Goal: Entertainment & Leisure: Consume media (video, audio)

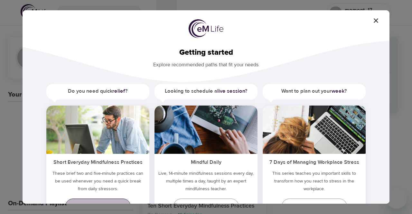
click at [109, 201] on link "Play episode" at bounding box center [97, 206] width 65 height 15
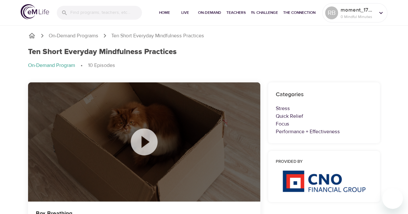
click at [143, 145] on icon at bounding box center [144, 142] width 32 height 32
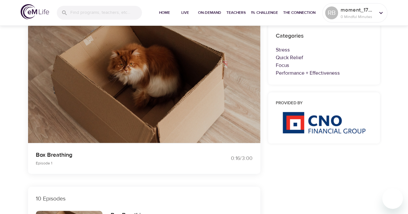
scroll to position [62, 0]
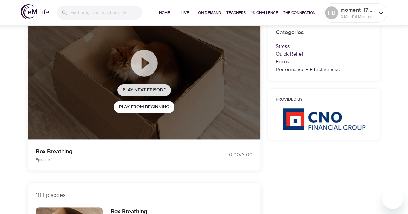
click at [145, 90] on span "Play Next Episode" at bounding box center [143, 90] width 43 height 8
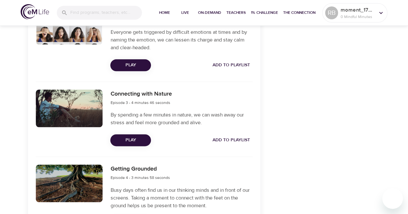
scroll to position [388, 0]
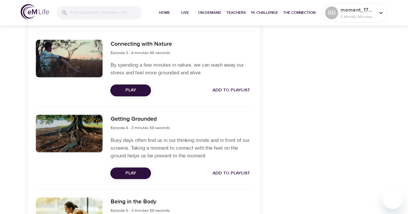
click at [131, 88] on span "Play" at bounding box center [130, 90] width 30 height 8
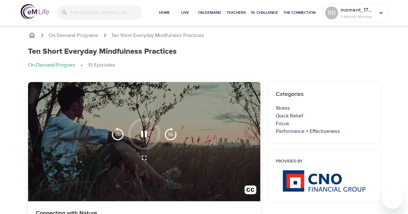
scroll to position [0, 0]
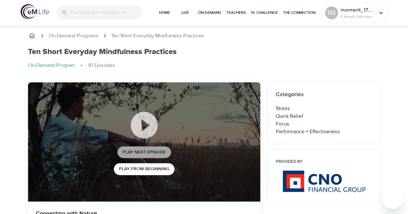
click at [145, 154] on span "Play Next Episode" at bounding box center [143, 153] width 43 height 8
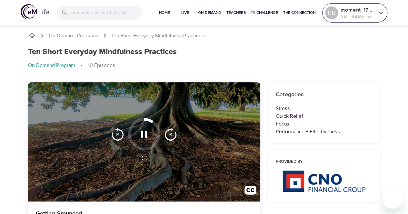
click at [382, 14] on icon at bounding box center [380, 12] width 7 height 7
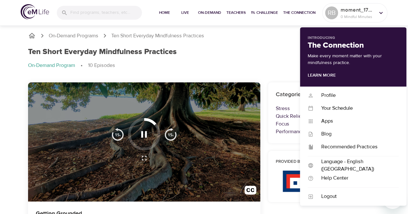
click at [236, 44] on div "Ten Short Everyday Mindfulness Practices On-Demand Program 10 Episodes" at bounding box center [204, 60] width 360 height 35
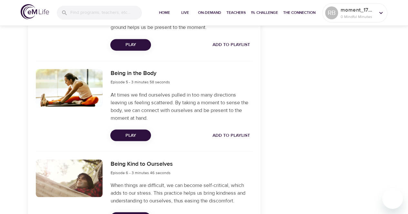
scroll to position [529, 0]
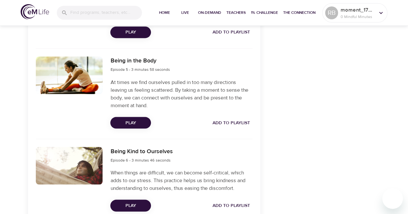
click at [125, 123] on span "Play" at bounding box center [130, 123] width 30 height 8
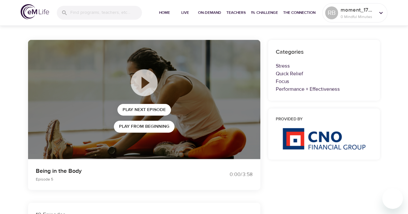
scroll to position [25, 0]
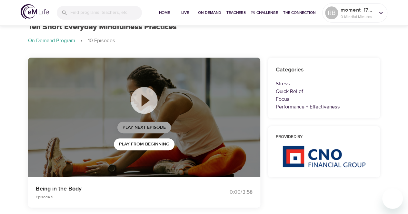
click at [144, 127] on span "Play Next Episode" at bounding box center [143, 128] width 43 height 8
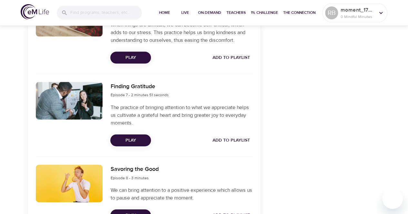
scroll to position [698, 0]
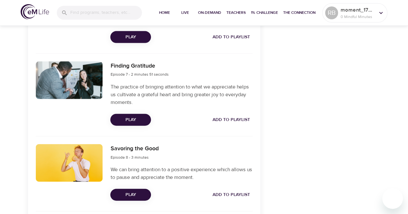
click at [130, 120] on span "Play" at bounding box center [130, 120] width 30 height 8
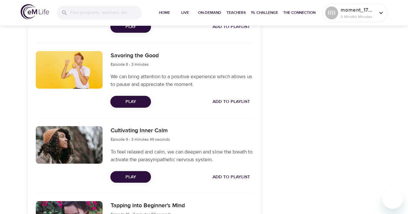
scroll to position [798, 0]
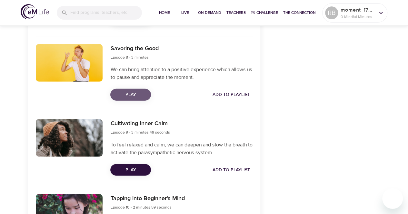
click at [138, 96] on span "Play" at bounding box center [130, 95] width 30 height 8
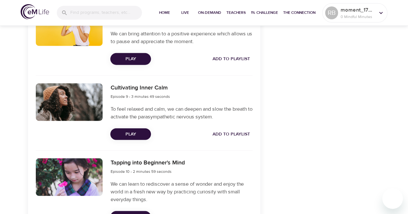
scroll to position [862, 0]
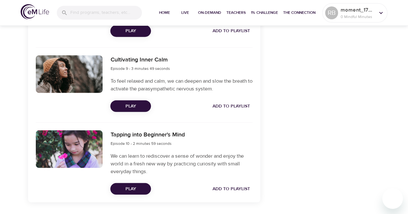
click at [129, 103] on span "Play" at bounding box center [130, 106] width 30 height 8
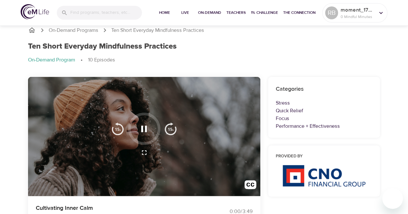
scroll to position [0, 0]
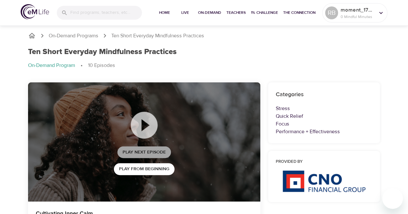
click at [144, 153] on span "Play Next Episode" at bounding box center [143, 153] width 43 height 8
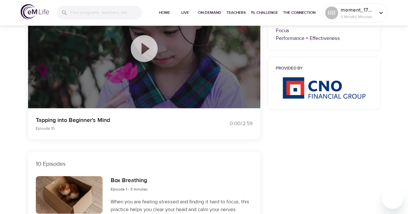
scroll to position [95, 0]
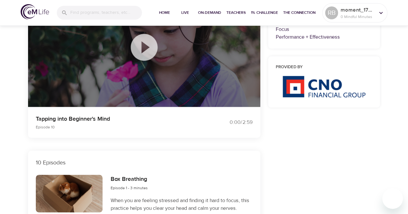
click at [144, 47] on icon at bounding box center [144, 47] width 32 height 32
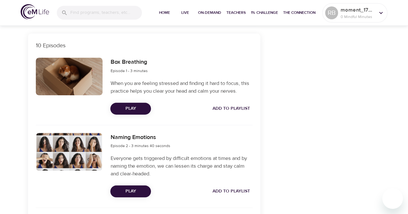
scroll to position [0, 0]
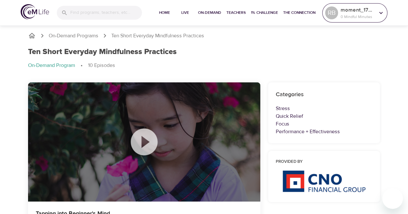
click at [355, 9] on p "moment_1759612661" at bounding box center [357, 10] width 34 height 8
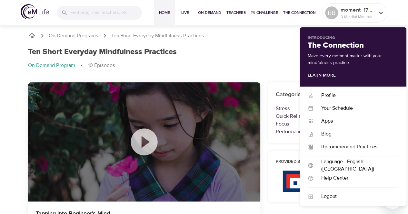
click at [160, 13] on span "Home" at bounding box center [164, 12] width 15 height 7
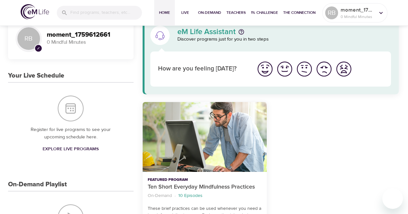
scroll to position [18, 0]
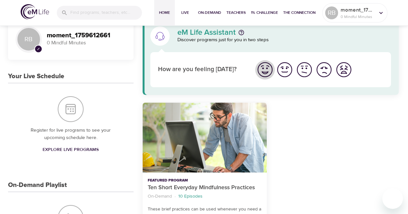
click at [262, 66] on img "I'm feeling great" at bounding box center [265, 70] width 18 height 18
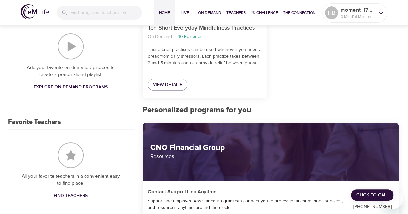
scroll to position [0, 0]
